Goal: Task Accomplishment & Management: Manage account settings

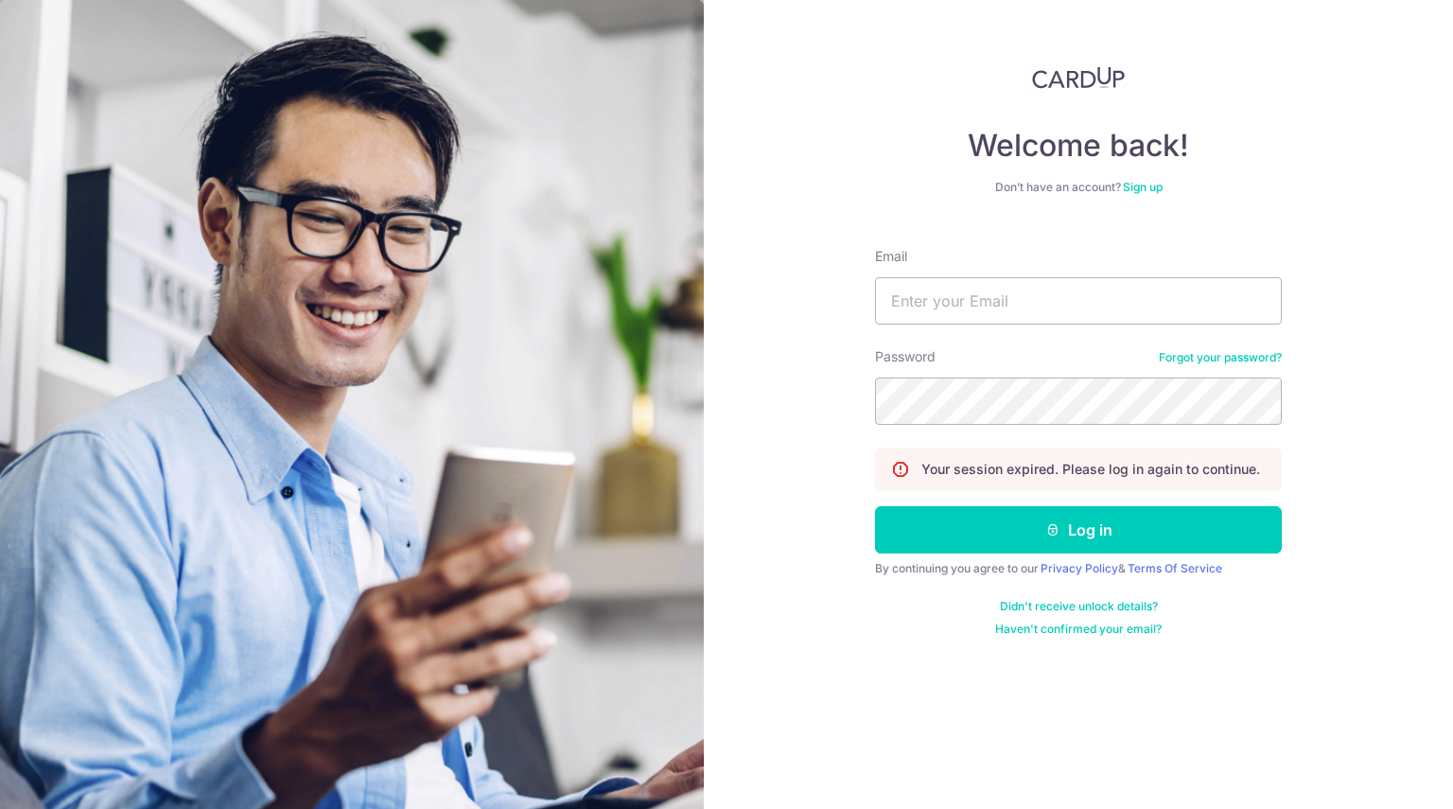
click at [1269, 39] on div "Welcome back! Don’t have an account? Sign up Email Password Forgot your passwor…" at bounding box center [1078, 404] width 749 height 809
click at [1084, 310] on input "Email" at bounding box center [1078, 300] width 407 height 47
type input "[EMAIL_ADDRESS][DOMAIN_NAME]"
click at [875, 506] on button "Log in" at bounding box center [1078, 529] width 407 height 47
